Goal: Use online tool/utility: Utilize a website feature to perform a specific function

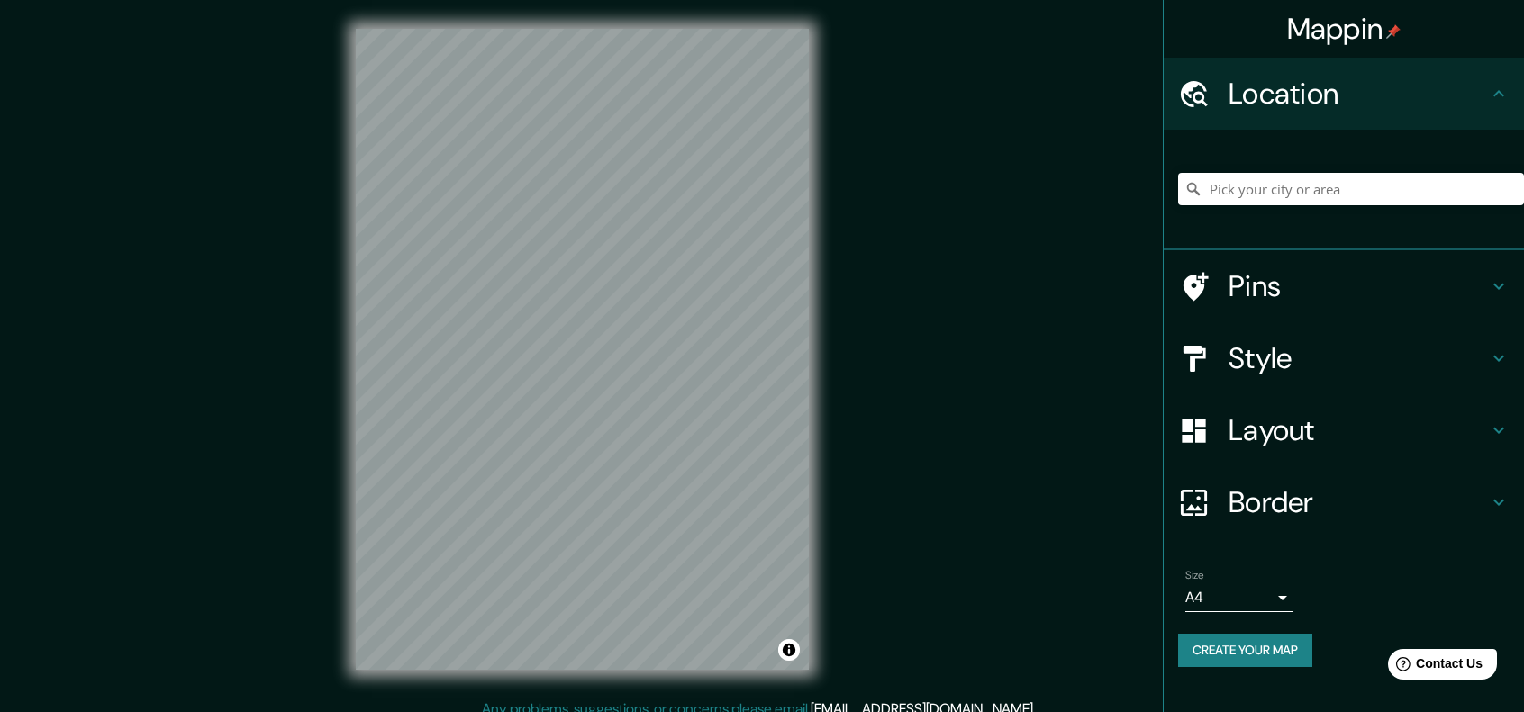
click at [749, 707] on div "Mappin Location Pins Style Layout Border Choose a border. Hint : you can make l…" at bounding box center [762, 364] width 1524 height 728
click at [346, 405] on div "© Mapbox © OpenStreetMap Improve this map" at bounding box center [582, 349] width 511 height 699
click at [1038, 424] on div "Mappin Location Pins Style Layout Border Choose a border. Hint : you can make l…" at bounding box center [762, 364] width 1524 height 728
click at [1296, 289] on h4 "Pins" at bounding box center [1357, 286] width 259 height 36
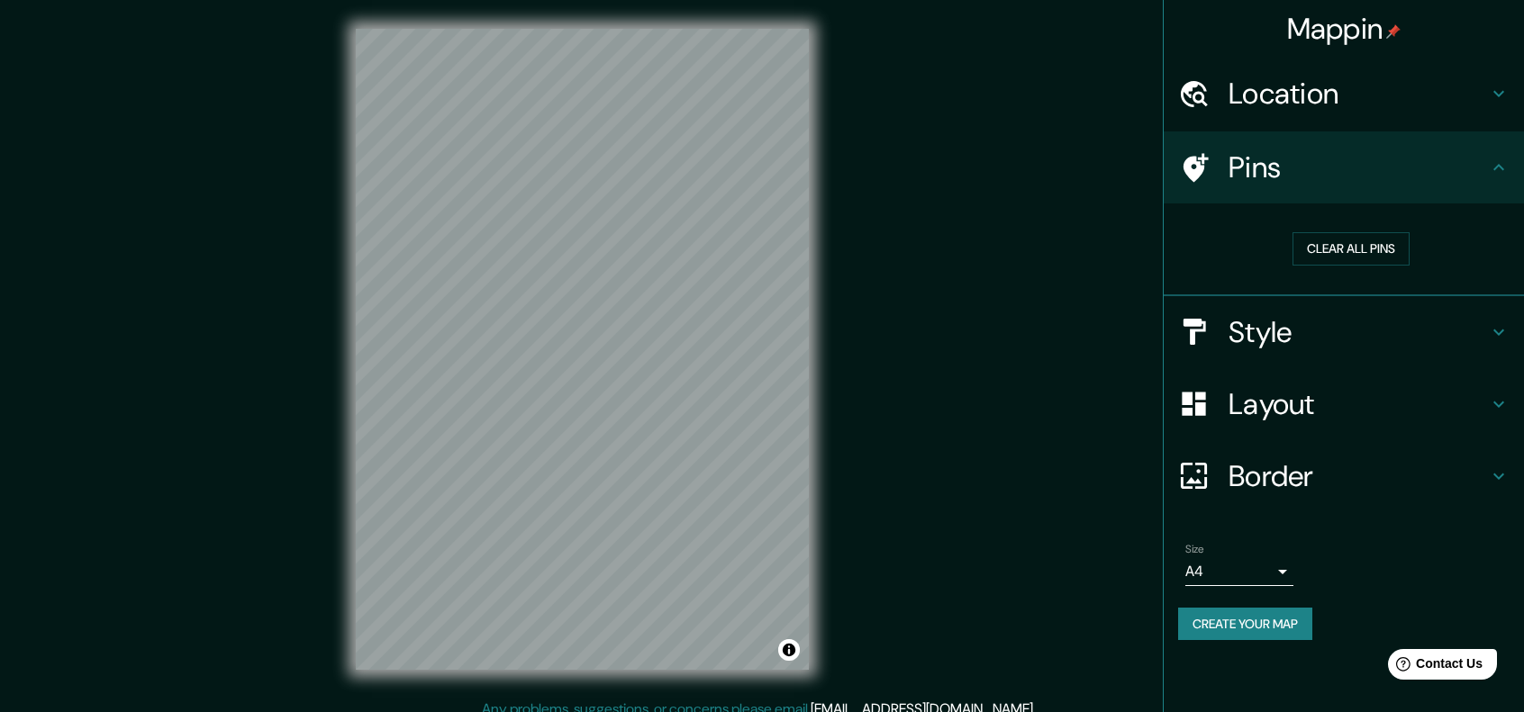
click at [1273, 327] on h4 "Style" at bounding box center [1357, 332] width 259 height 36
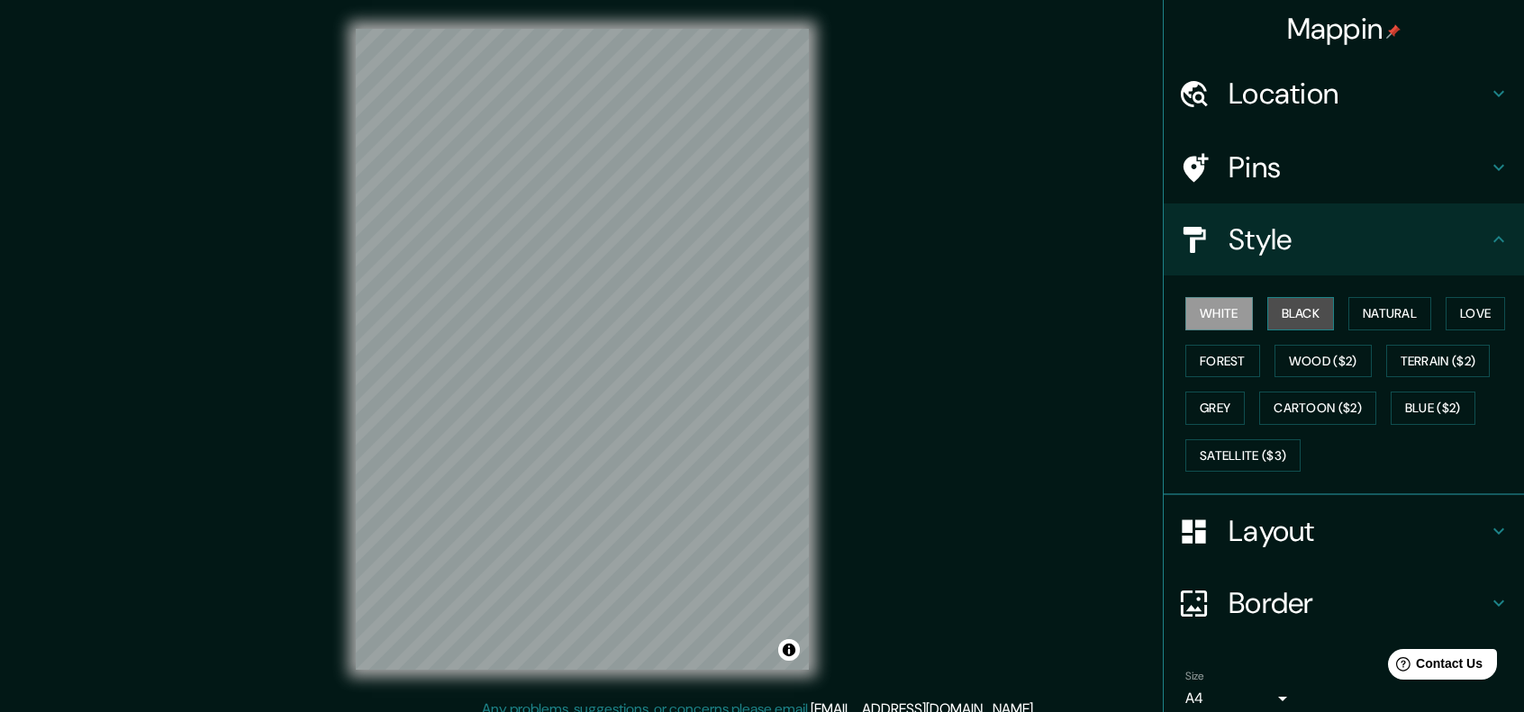
click at [1277, 322] on button "Black" at bounding box center [1301, 313] width 68 height 33
click at [1200, 322] on button "White" at bounding box center [1219, 313] width 68 height 33
click at [1391, 324] on button "Natural" at bounding box center [1389, 313] width 83 height 33
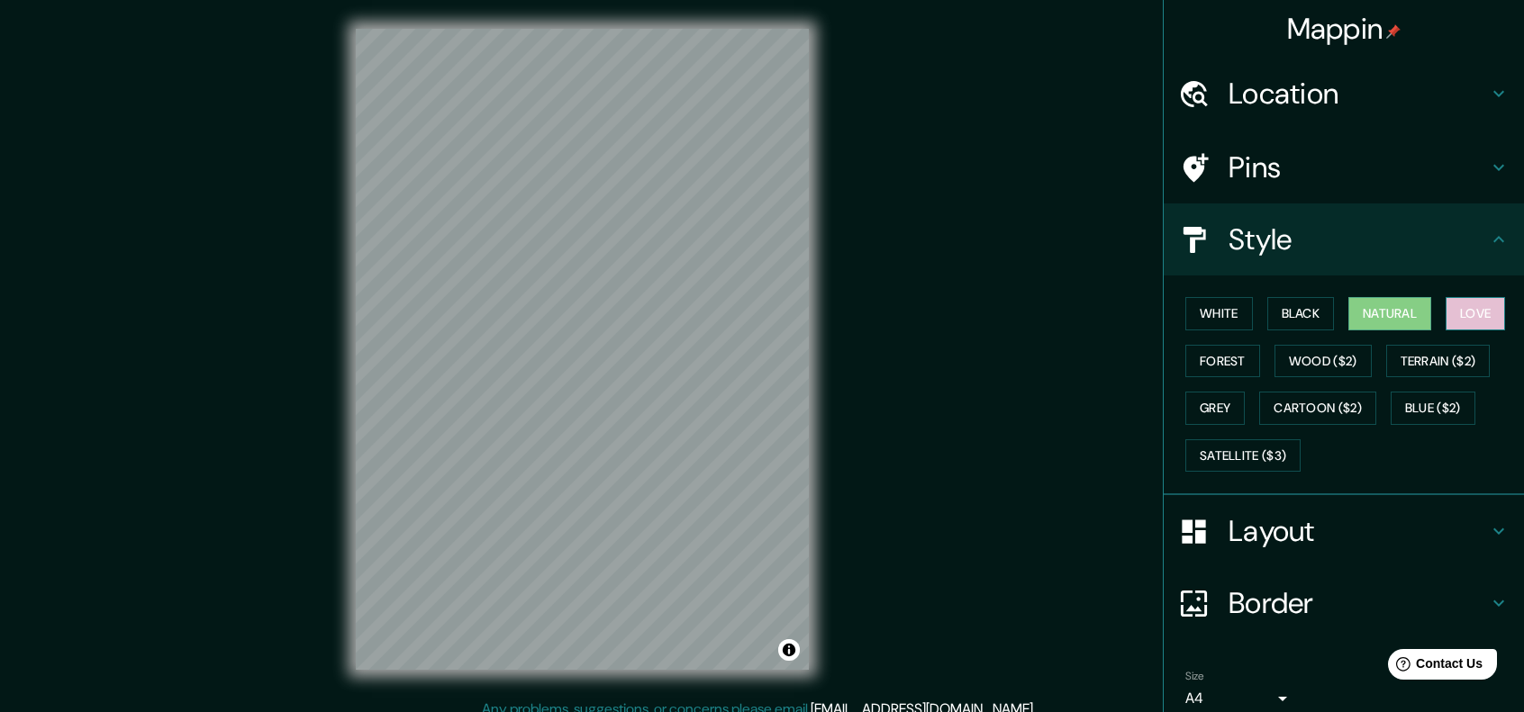
click at [1455, 325] on button "Love" at bounding box center [1474, 313] width 59 height 33
click at [1363, 326] on button "Natural" at bounding box center [1389, 313] width 83 height 33
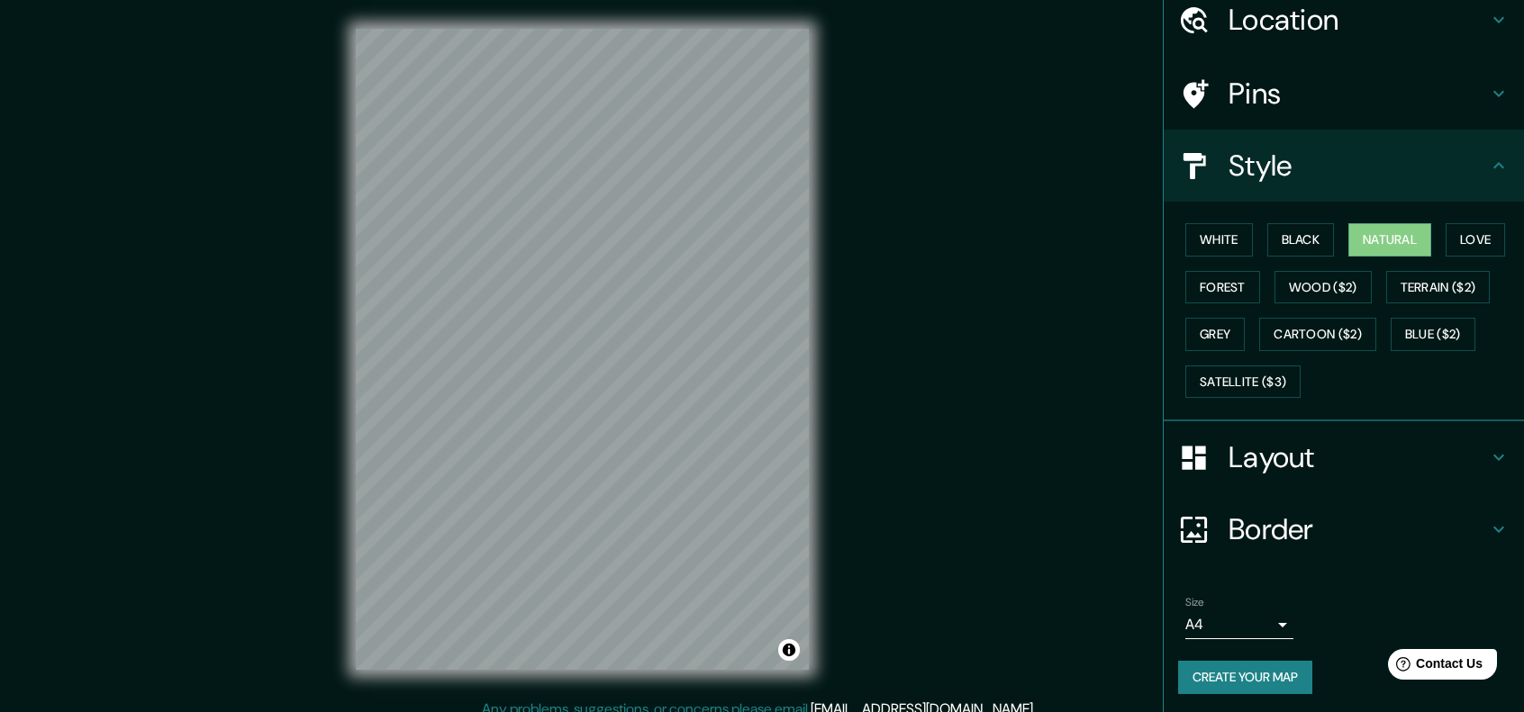
click at [1255, 683] on button "Create your map" at bounding box center [1245, 677] width 134 height 33
